Goal: Task Accomplishment & Management: Use online tool/utility

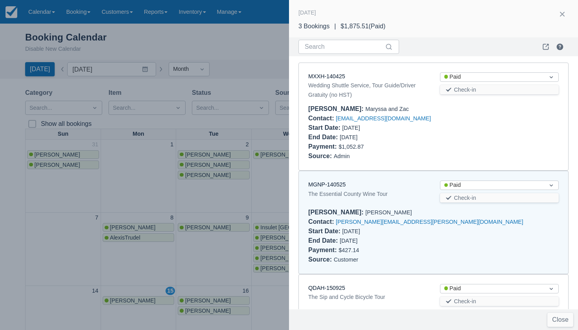
click at [135, 123] on div at bounding box center [289, 165] width 578 height 330
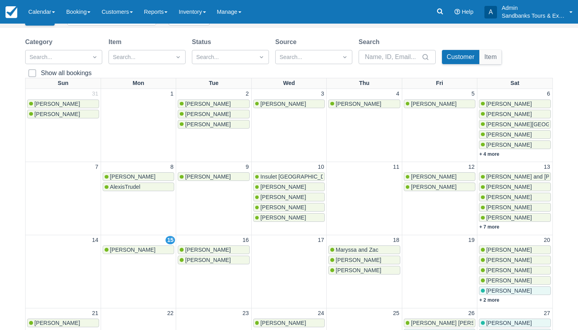
scroll to position [51, 0]
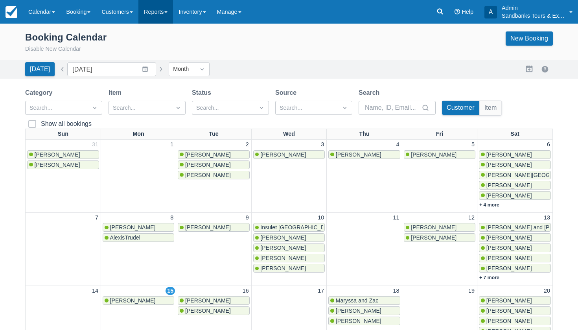
click at [164, 10] on link "Reports" at bounding box center [155, 12] width 35 height 24
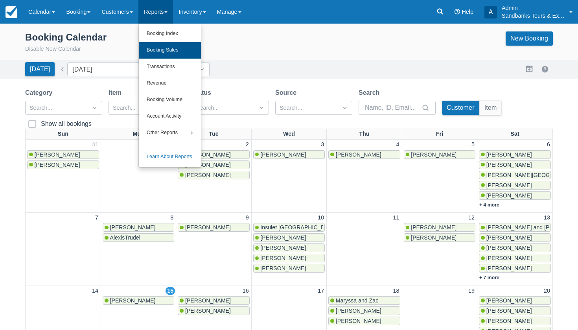
click at [172, 53] on link "Booking Sales" at bounding box center [170, 50] width 62 height 17
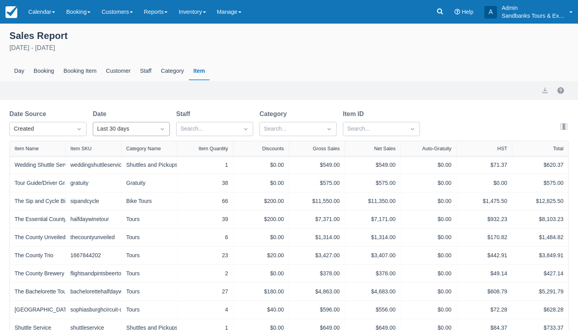
click at [137, 130] on div "Last 30 days" at bounding box center [124, 129] width 54 height 9
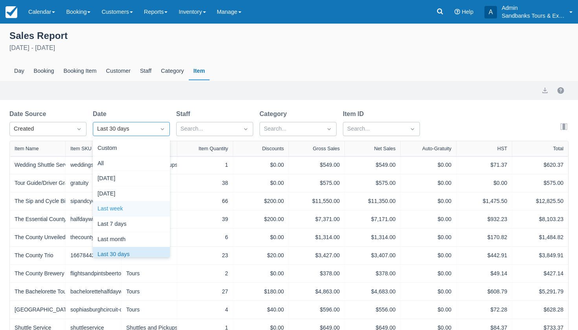
scroll to position [7, 0]
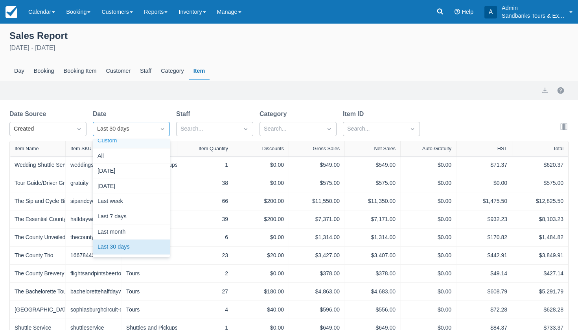
click at [115, 144] on div "Custom" at bounding box center [131, 140] width 77 height 15
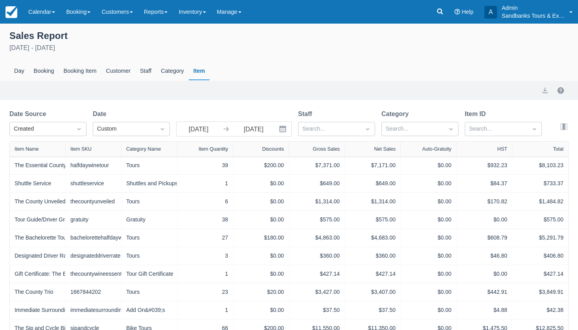
click at [283, 130] on icon "Interact with the calendar and add the check-in date for your trip." at bounding box center [283, 129] width 8 height 8
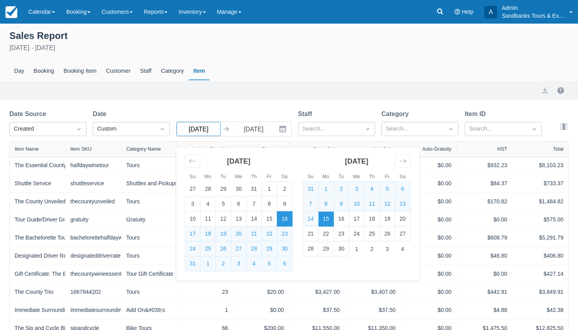
click at [202, 128] on input "08/16/25" at bounding box center [199, 129] width 44 height 14
click at [194, 129] on input "08/16/25" at bounding box center [199, 129] width 44 height 14
type input "01/16/25"
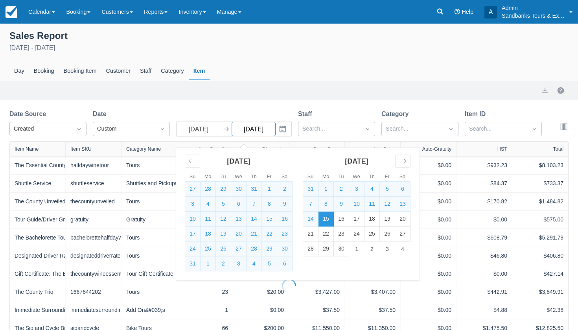
select select "20"
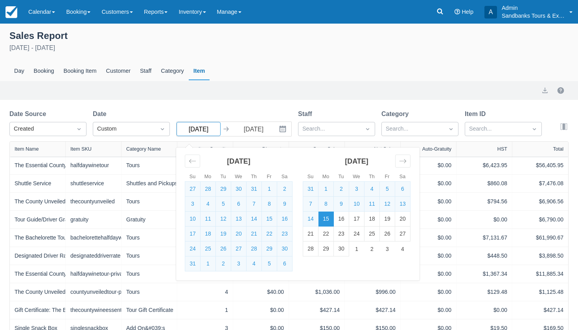
click at [202, 128] on input "01/16/25" at bounding box center [199, 129] width 44 height 14
type input "01/11/25"
select select "20"
click at [202, 130] on input "01/11/25" at bounding box center [199, 129] width 44 height 14
type input "01/01/25"
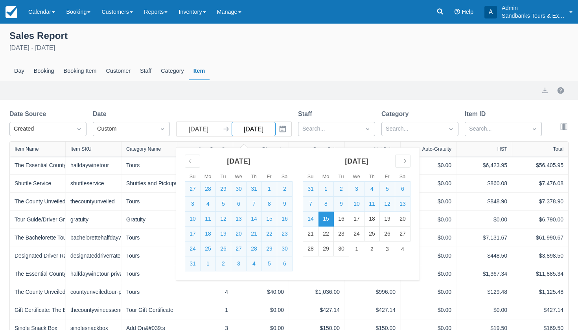
select select "20"
click at [316, 77] on div "Day Booking Booking Item Customer Staff Category Item" at bounding box center [288, 71] width 559 height 18
